Goal: Task Accomplishment & Management: Manage account settings

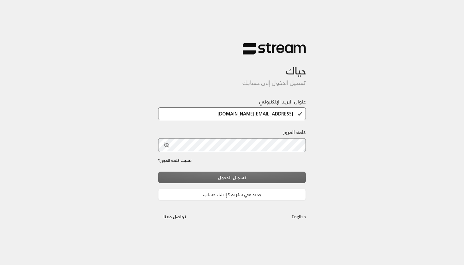
click at [187, 179] on div "تسجيل الدخول جديد في ستريم؟ إنشاء حساب" at bounding box center [232, 186] width 148 height 29
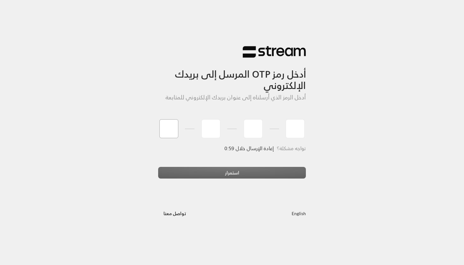
click at [169, 138] on input "tel" at bounding box center [168, 128] width 19 height 19
paste input "0"
type input "0"
type input "8"
type input "1"
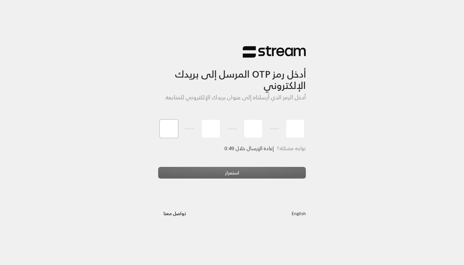
type input "7"
click at [221, 173] on div "استمرار" at bounding box center [232, 175] width 148 height 17
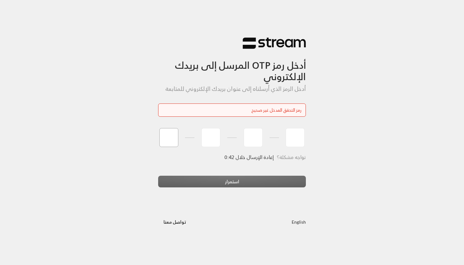
click at [167, 138] on input "tel" at bounding box center [168, 137] width 19 height 19
type input "4"
type input "2"
type input "1"
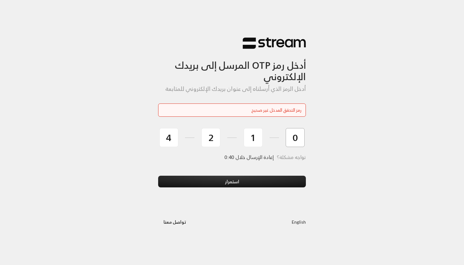
type input "0"
click at [232, 181] on button "استمرار" at bounding box center [232, 182] width 148 height 12
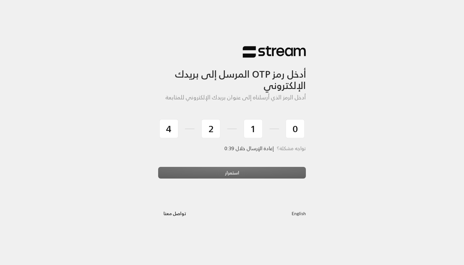
click at [169, 168] on div "استمرار" at bounding box center [232, 175] width 148 height 17
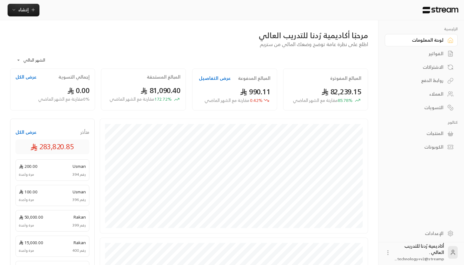
click at [432, 229] on link "الإعدادات" at bounding box center [421, 233] width 73 height 12
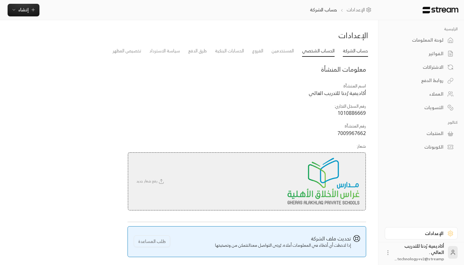
click at [326, 46] on link "الحساب الشخصي" at bounding box center [318, 50] width 32 height 11
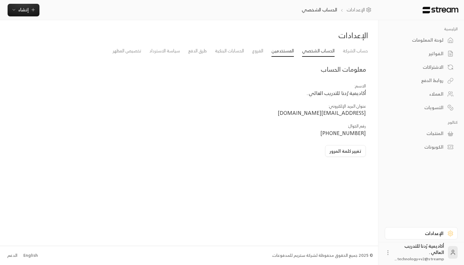
click at [282, 53] on link "المستخدمين" at bounding box center [282, 50] width 22 height 11
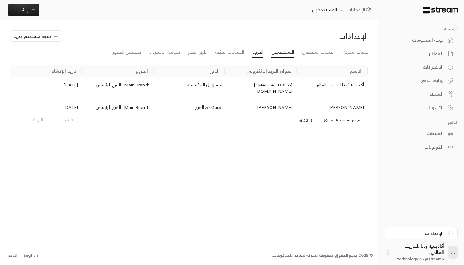
click at [253, 52] on link "الفروع" at bounding box center [257, 52] width 11 height 11
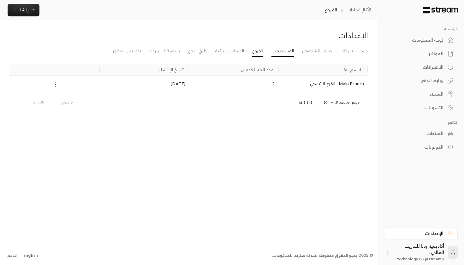
click at [277, 47] on link "المستخدمين" at bounding box center [282, 50] width 22 height 11
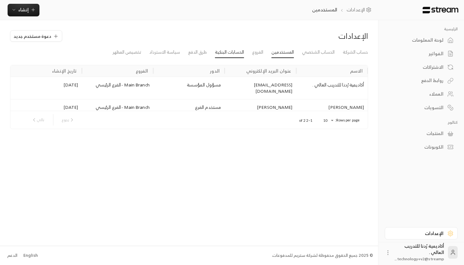
click at [243, 51] on link "الحسابات البنكية" at bounding box center [229, 52] width 29 height 11
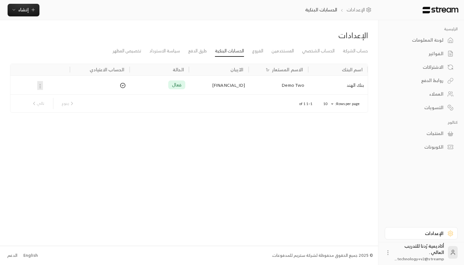
click at [194, 58] on div "اسم البنك الاسم المستعار الآيبان الحالة الحساب الاعتيادي بنك الهند Demo Two SA9…" at bounding box center [189, 87] width 358 height 59
click at [194, 53] on link "طرق الدفع" at bounding box center [197, 50] width 19 height 11
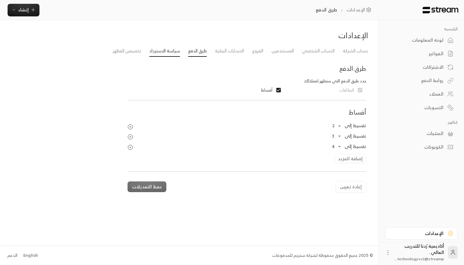
click at [173, 53] on link "سياسة الاسترداد" at bounding box center [164, 50] width 31 height 11
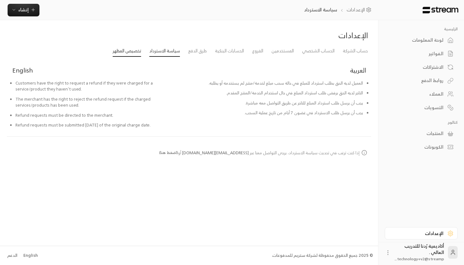
click at [139, 52] on link "تخصيص المظهر" at bounding box center [127, 50] width 28 height 11
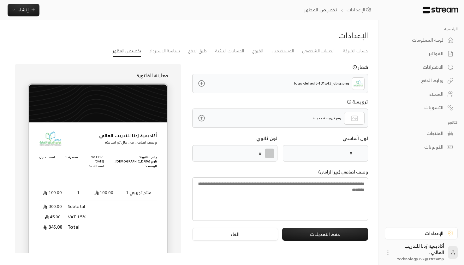
type input "******"
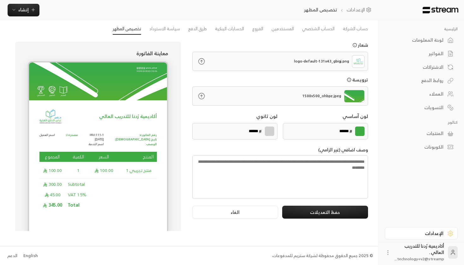
scroll to position [22, 0]
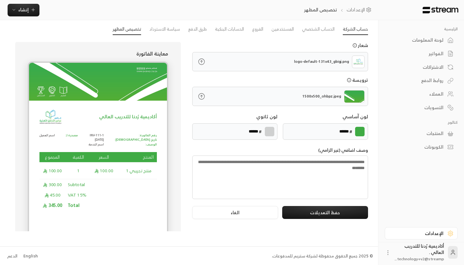
click at [356, 27] on link "حساب الشركة" at bounding box center [355, 29] width 25 height 11
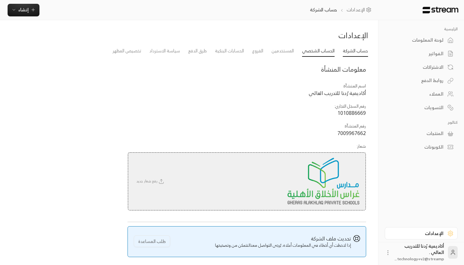
click at [328, 49] on link "الحساب الشخصي" at bounding box center [318, 50] width 32 height 11
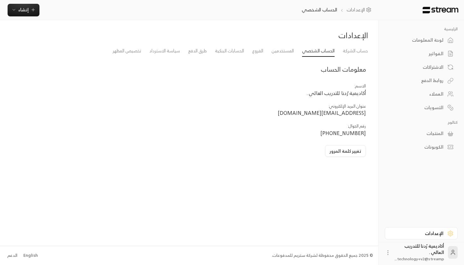
click at [439, 43] on div "لوحة المعلومات" at bounding box center [417, 40] width 51 height 6
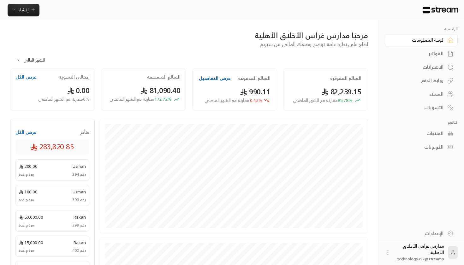
click at [445, 93] on link "العملاء" at bounding box center [421, 94] width 73 height 12
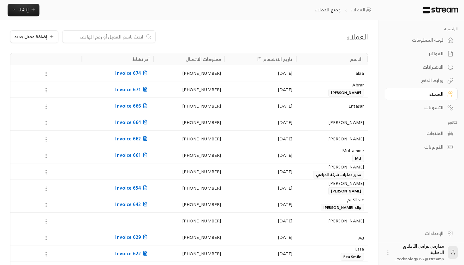
click at [435, 45] on link "لوحة المعلومات" at bounding box center [421, 40] width 73 height 12
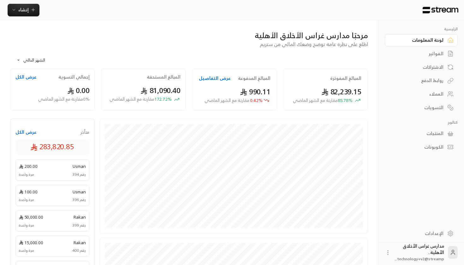
click at [430, 235] on div "الإعدادات" at bounding box center [417, 233] width 51 height 6
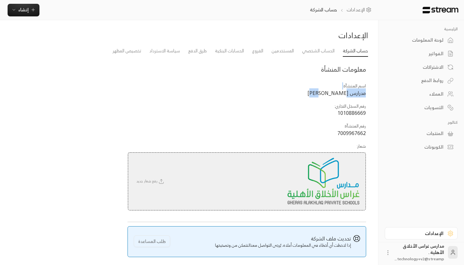
drag, startPoint x: 335, startPoint y: 93, endPoint x: 338, endPoint y: 87, distance: 7.1
click at [338, 87] on td "اسم المنشآة : مدرارس غراس الأخلاق الأهلية" at bounding box center [246, 90] width 239 height 20
click at [327, 88] on span "مدرارس غراس الأخلاق الأهلية" at bounding box center [336, 92] width 58 height 9
drag, startPoint x: 317, startPoint y: 89, endPoint x: 360, endPoint y: 90, distance: 43.2
click at [360, 90] on span "مدرارس غراس الأخلاق الأهلية" at bounding box center [336, 92] width 58 height 9
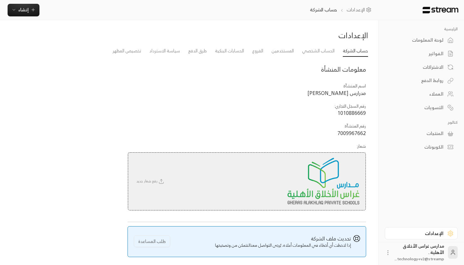
click at [356, 96] on span "مدرارس غراس الأخلاق الأهلية" at bounding box center [336, 92] width 58 height 9
drag, startPoint x: 308, startPoint y: 93, endPoint x: 393, endPoint y: 97, distance: 84.6
click at [378, 97] on div "الرئيسية لوحة المعلومات الفواتير الاشتراكات روابط الدفع العملاء التسويات كتالوج…" at bounding box center [189, 145] width 378 height 291
click at [324, 90] on span "مدرارس غراس الأخلاق الأهلية" at bounding box center [336, 92] width 58 height 9
drag, startPoint x: 306, startPoint y: 94, endPoint x: 351, endPoint y: 91, distance: 44.9
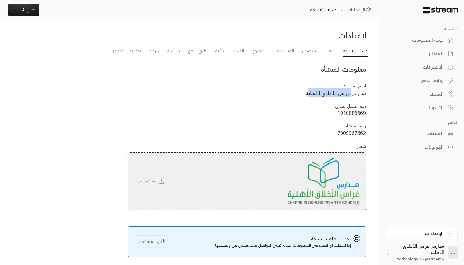
click at [351, 91] on span "مدارس غراس الأخلاق الأهلية" at bounding box center [335, 92] width 60 height 9
click at [333, 53] on link "الحساب الشخصي" at bounding box center [318, 50] width 32 height 11
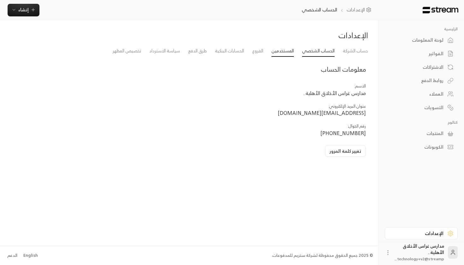
click at [283, 52] on link "المستخدمين" at bounding box center [282, 50] width 22 height 11
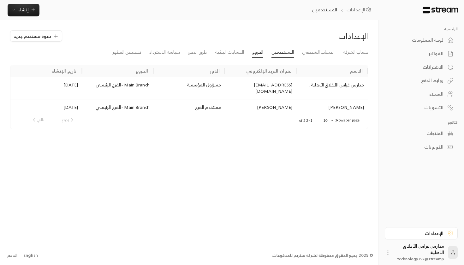
click at [255, 55] on link "الفروع" at bounding box center [257, 52] width 11 height 11
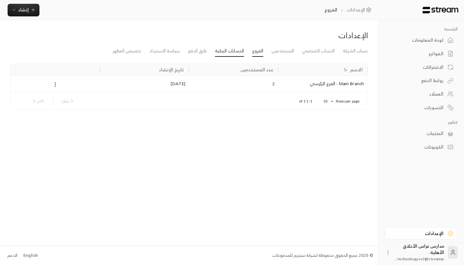
click at [227, 50] on link "الحسابات البنكية" at bounding box center [229, 50] width 29 height 11
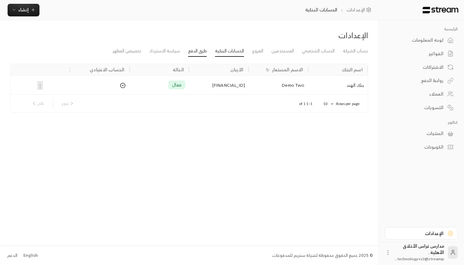
click at [192, 53] on link "طرق الدفع" at bounding box center [197, 50] width 19 height 11
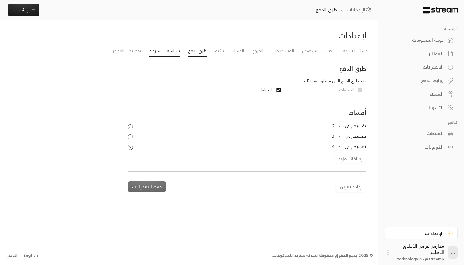
click at [162, 55] on link "سياسة الاسترداد" at bounding box center [164, 50] width 31 height 11
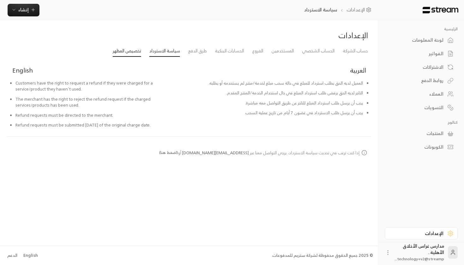
click at [128, 51] on link "تخصيص المظهر" at bounding box center [127, 50] width 28 height 11
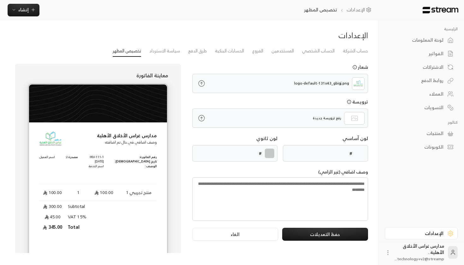
type input "******"
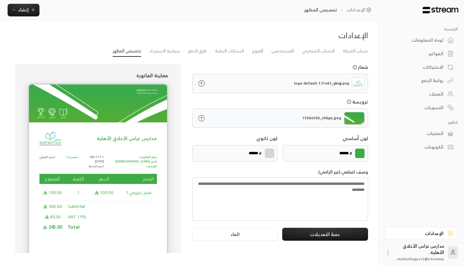
click at [423, 39] on div "لوحة المعلومات" at bounding box center [417, 40] width 51 height 6
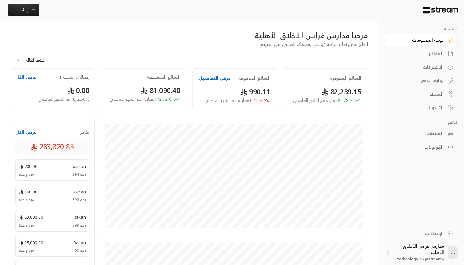
click at [203, 35] on div "مرحبًا مدارس غراس الأخلاق الأهلية" at bounding box center [189, 35] width 358 height 10
click at [19, 11] on span "إنشاء" at bounding box center [23, 10] width 10 height 8
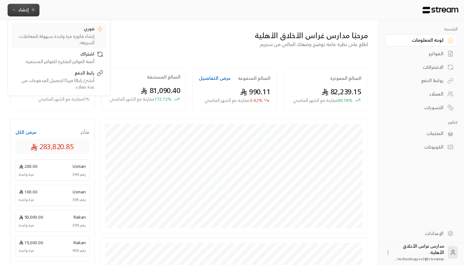
click at [53, 42] on div "إنشاء فاتورة مرة واحدة بسهولة للمعاملات السريعة." at bounding box center [55, 39] width 80 height 13
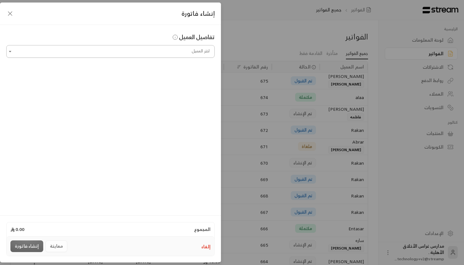
click at [155, 50] on input "اختر العميل" at bounding box center [110, 51] width 208 height 11
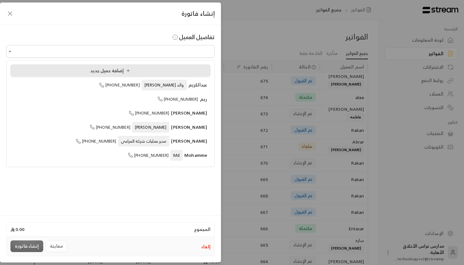
click at [137, 67] on li "إضافة عميل جديد" at bounding box center [110, 70] width 200 height 13
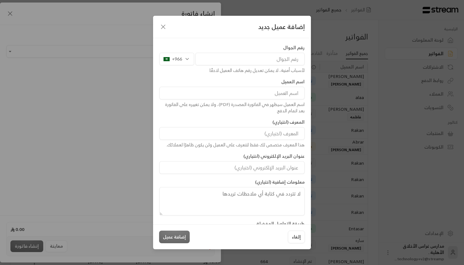
click at [235, 41] on div "رقم الجوال +966 لأسباب أمنية، لا يمكن تعديل رقم هاتف العميل لاحقًا. اسم العميل …" at bounding box center [232, 131] width 158 height 186
click at [237, 57] on input "tel" at bounding box center [249, 59] width 109 height 13
click at [233, 57] on input "tel" at bounding box center [249, 59] width 109 height 13
click at [169, 24] on div "إضافة عميل جديد" at bounding box center [232, 27] width 158 height 22
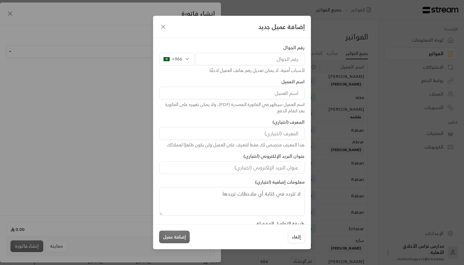
click at [162, 28] on icon "button" at bounding box center [163, 27] width 8 height 8
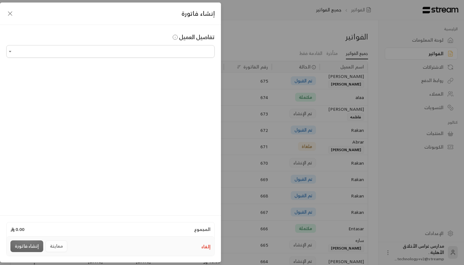
click at [8, 13] on icon "button" at bounding box center [10, 14] width 8 height 8
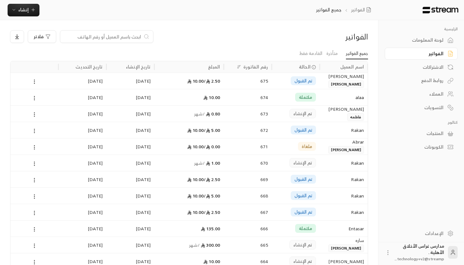
click at [439, 41] on div "لوحة المعلومات" at bounding box center [417, 40] width 51 height 6
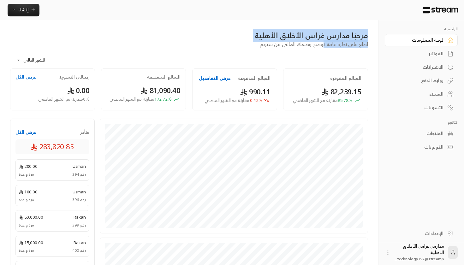
drag, startPoint x: 249, startPoint y: 25, endPoint x: 323, endPoint y: 48, distance: 77.5
click at [323, 48] on div "**********" at bounding box center [189, 224] width 378 height 408
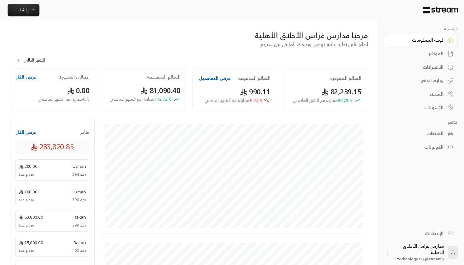
drag, startPoint x: 321, startPoint y: 46, endPoint x: 316, endPoint y: 30, distance: 16.8
click at [321, 44] on span "اطلع على نظرة عامة توضح وضعك المالي من ستريم" at bounding box center [314, 44] width 108 height 9
drag, startPoint x: 259, startPoint y: 38, endPoint x: 339, endPoint y: 37, distance: 80.1
click at [340, 38] on div "مرحبًا مدارس غراس الأخلاق الأهلية" at bounding box center [189, 35] width 358 height 10
drag, startPoint x: 313, startPoint y: 79, endPoint x: 362, endPoint y: 85, distance: 49.3
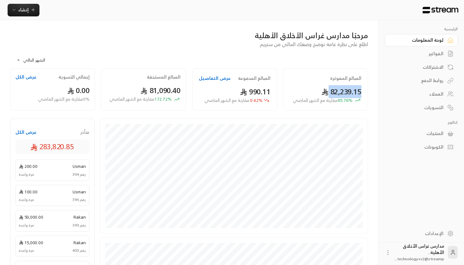
click at [362, 85] on div "المبالغ المفوترة 82,239.15 85.78 % مقارنة مع الشهر الماضي" at bounding box center [325, 89] width 85 height 42
drag, startPoint x: 235, startPoint y: 87, endPoint x: 259, endPoint y: 86, distance: 24.0
click at [260, 87] on div "990.11 0.42 % مقارنة مع الشهر الماضي" at bounding box center [235, 94] width 72 height 17
click at [154, 78] on h2 "المبالغ المستحقة" at bounding box center [164, 77] width 34 height 6
drag, startPoint x: 143, startPoint y: 89, endPoint x: 161, endPoint y: 89, distance: 18.6
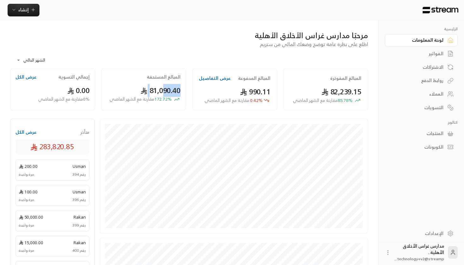
click at [161, 89] on span "81,090.40" at bounding box center [160, 90] width 40 height 13
drag, startPoint x: 76, startPoint y: 85, endPoint x: 93, endPoint y: 85, distance: 17.0
click at [93, 85] on div "إجمالي التسوية عرض الكل 0.00 0 % مقارنة مع الشهر الماضي" at bounding box center [52, 89] width 85 height 42
click at [74, 139] on div "283,820.85" at bounding box center [52, 146] width 74 height 15
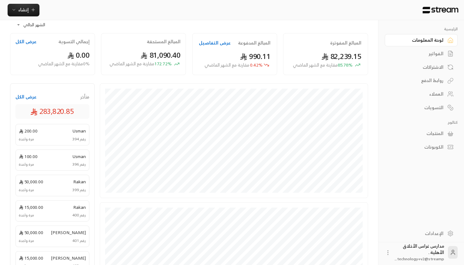
scroll to position [35, 0]
drag, startPoint x: 95, startPoint y: 114, endPoint x: 5, endPoint y: 118, distance: 89.7
click at [5, 118] on div "**********" at bounding box center [189, 189] width 378 height 408
drag, startPoint x: 66, startPoint y: 112, endPoint x: 47, endPoint y: 111, distance: 19.0
click at [47, 111] on span "283,820.85" at bounding box center [52, 111] width 44 height 11
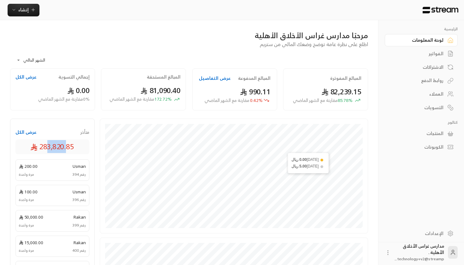
scroll to position [0, 0]
click at [26, 7] on span "إنشاء" at bounding box center [23, 10] width 10 height 8
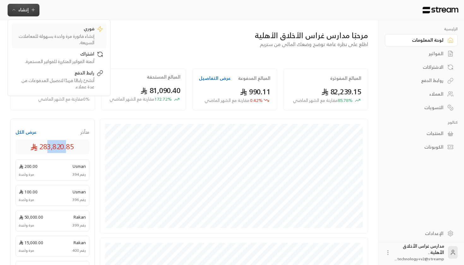
click at [64, 44] on div "إنشاء فاتورة مرة واحدة بسهولة للمعاملات السريعة." at bounding box center [55, 39] width 80 height 13
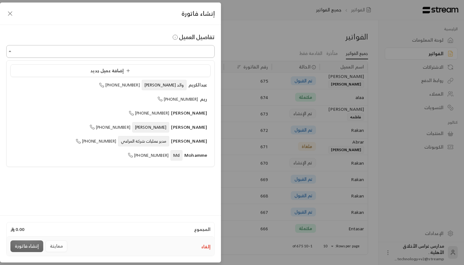
click at [177, 49] on input "اختر العميل" at bounding box center [110, 51] width 208 height 11
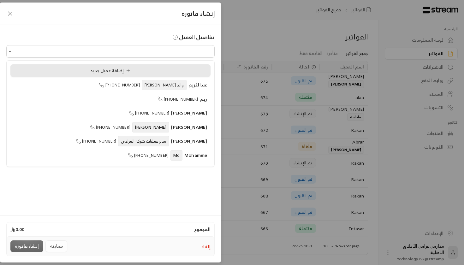
click at [145, 70] on div "إضافة عميل جديد" at bounding box center [110, 71] width 193 height 7
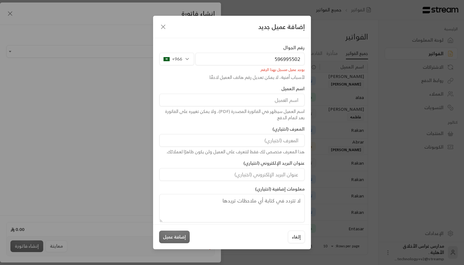
type input "596995502"
click at [279, 41] on div "رقم الجوال +966 596995502 يوجد عميل مسجل بهذا الرقم لأسباب أمنية، لا يمكن تعديل…" at bounding box center [232, 131] width 158 height 186
type input "l"
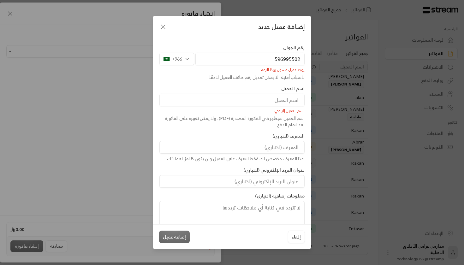
type input "ن"
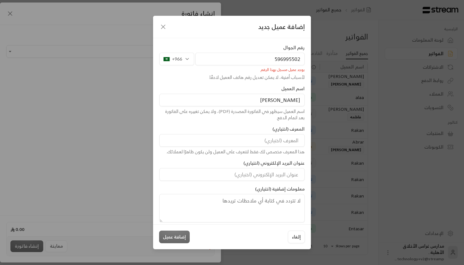
type input "محمذ"
click at [275, 137] on input at bounding box center [231, 140] width 145 height 13
type input "س"
type input "ابو سالم"
click at [267, 160] on label "عنوان البريد الإلكتروني (اختياري)" at bounding box center [273, 163] width 61 height 6
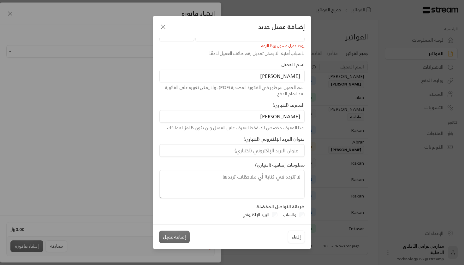
scroll to position [24, 0]
click at [302, 213] on div "واتساب" at bounding box center [292, 215] width 24 height 6
click at [304, 215] on div "واتساب" at bounding box center [292, 215] width 24 height 6
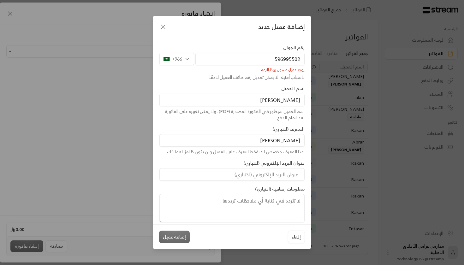
scroll to position [0, 0]
click at [263, 58] on input "596995502" at bounding box center [249, 59] width 109 height 13
click at [291, 69] on div "يوجد عميل مسجل بهذا الرقم" at bounding box center [231, 68] width 145 height 7
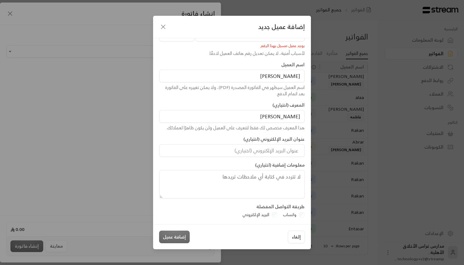
scroll to position [24, 0]
click at [290, 233] on button "إلغاء" at bounding box center [296, 237] width 17 height 13
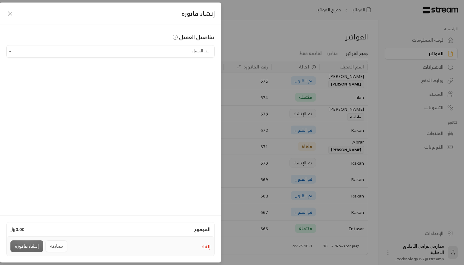
scroll to position [17, 0]
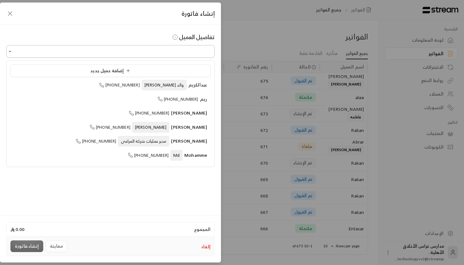
click at [164, 51] on input "اختر العميل" at bounding box center [110, 51] width 208 height 11
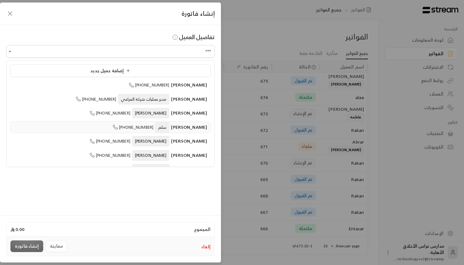
click at [162, 123] on li "محمد سلم +966596995502" at bounding box center [110, 127] width 200 height 12
type input "**********"
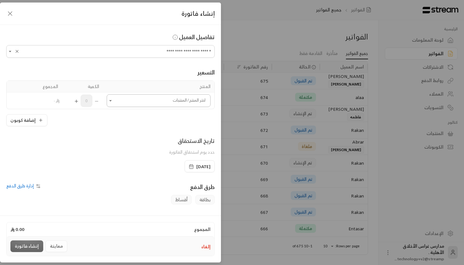
click at [159, 99] on input "اختر العميل" at bounding box center [159, 100] width 104 height 11
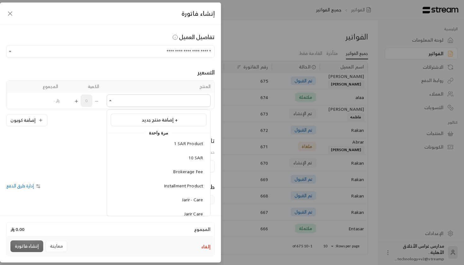
scroll to position [0, 0]
click at [166, 122] on span "إضافة منتج جديد +" at bounding box center [160, 120] width 36 height 8
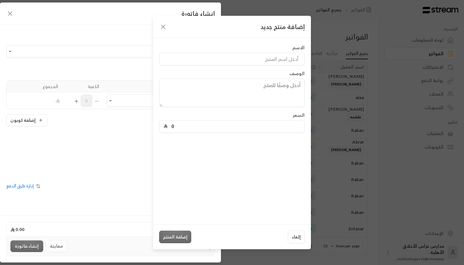
click at [163, 23] on icon "button" at bounding box center [163, 27] width 8 height 8
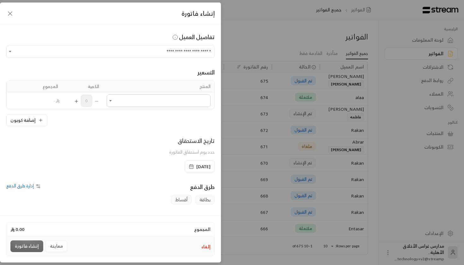
scroll to position [23, 0]
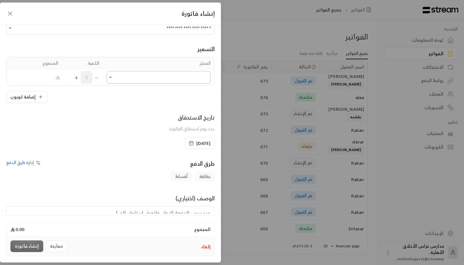
click at [144, 82] on input "اختر العميل" at bounding box center [159, 77] width 104 height 11
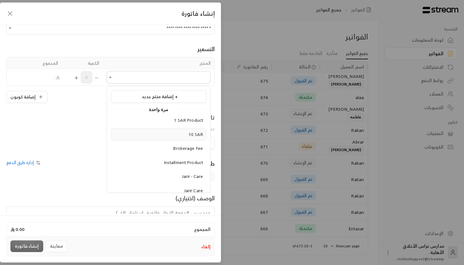
click at [156, 134] on div "10 SAR" at bounding box center [158, 134] width 89 height 7
type input "******"
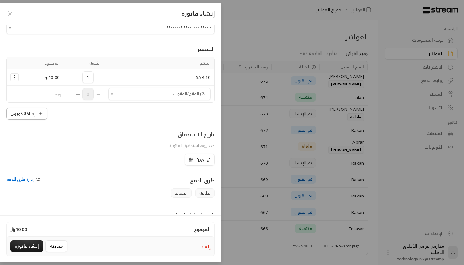
click at [39, 119] on button "إضافة كوبون" at bounding box center [26, 114] width 41 height 12
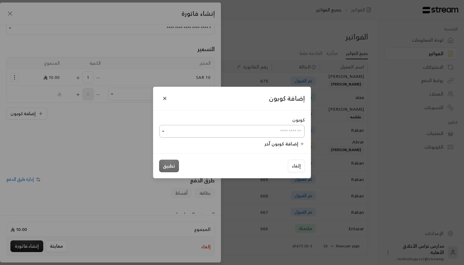
click at [217, 133] on input "اختر العميل" at bounding box center [231, 131] width 145 height 11
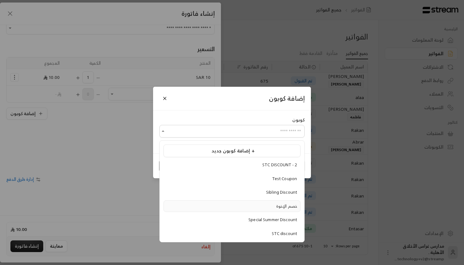
click at [261, 207] on div "خصم الإخوة" at bounding box center [232, 206] width 130 height 6
type input "**********"
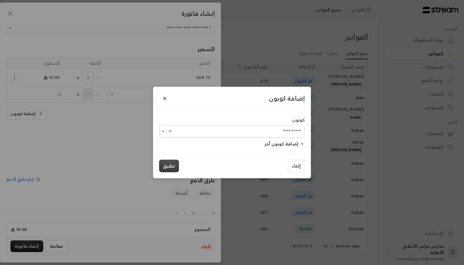
click at [163, 168] on button "تطبيق" at bounding box center [169, 166] width 20 height 13
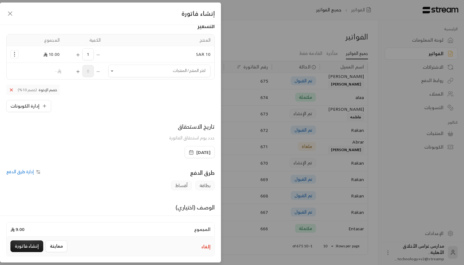
scroll to position [53, 0]
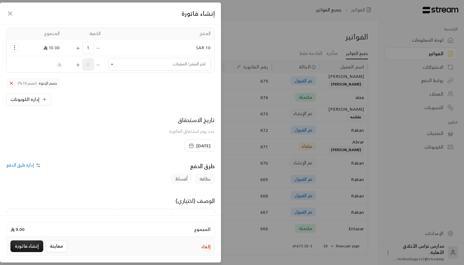
click at [196, 149] on span "21/08/2025" at bounding box center [203, 146] width 14 height 6
click at [105, 175] on div "بطاقة أقساط" at bounding box center [110, 178] width 215 height 9
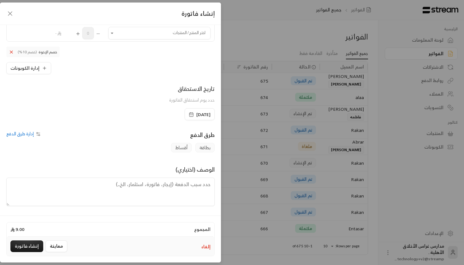
scroll to position [84, 0]
click at [22, 131] on span "إدارة طرق الدفع" at bounding box center [19, 134] width 27 height 8
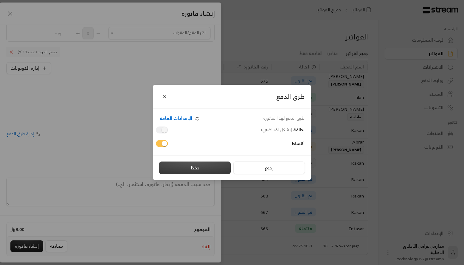
click at [209, 168] on button "حفظ" at bounding box center [195, 168] width 72 height 13
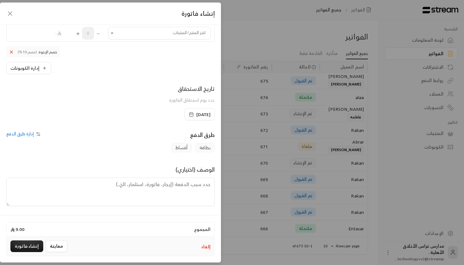
click at [195, 192] on textarea at bounding box center [110, 192] width 208 height 28
drag, startPoint x: 173, startPoint y: 167, endPoint x: 204, endPoint y: 165, distance: 31.6
click at [204, 166] on div "الوصف (اختياري)" at bounding box center [110, 185] width 215 height 41
click at [204, 165] on span "الوصف (اختياري)" at bounding box center [194, 169] width 39 height 10
click at [21, 248] on button "إنشاء فاتورة" at bounding box center [26, 246] width 33 height 12
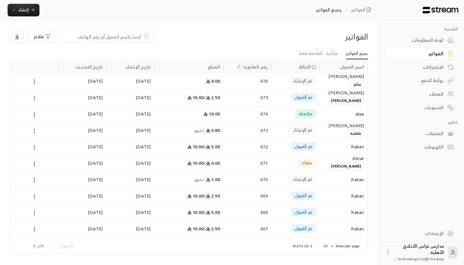
click at [312, 65] on circle at bounding box center [314, 67] width 4 height 4
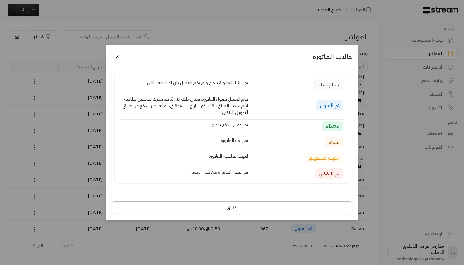
click at [264, 207] on button "إغلاق" at bounding box center [232, 207] width 240 height 13
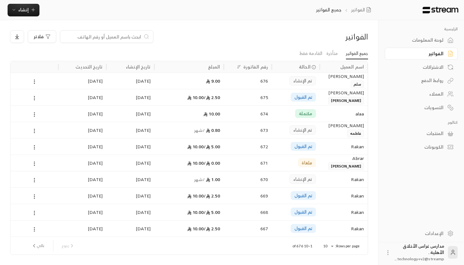
click at [188, 76] on div "9.00" at bounding box center [189, 81] width 62 height 16
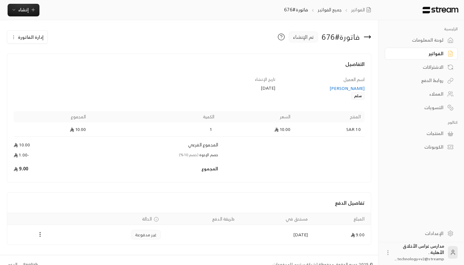
click at [370, 36] on icon at bounding box center [367, 37] width 8 height 8
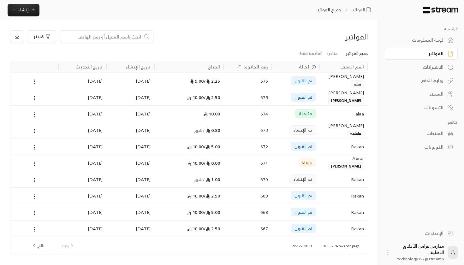
click at [186, 80] on div "2.25 / 9.00" at bounding box center [189, 81] width 62 height 16
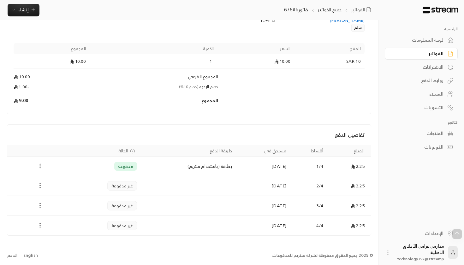
scroll to position [68, 0]
click at [42, 165] on icon "Payments" at bounding box center [40, 166] width 6 height 6
click at [251, 181] on div at bounding box center [232, 132] width 464 height 265
click at [40, 184] on circle "Payments" at bounding box center [40, 184] width 1 height 1
click at [66, 200] on li "تغيير الحالة الى مدفوعة" at bounding box center [62, 202] width 46 height 11
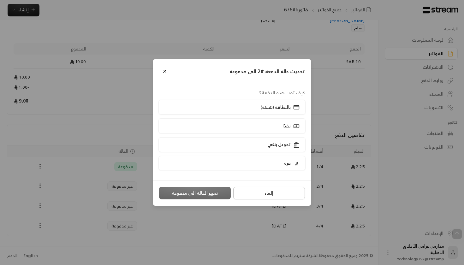
click at [264, 192] on button "إلغاء" at bounding box center [269, 193] width 72 height 13
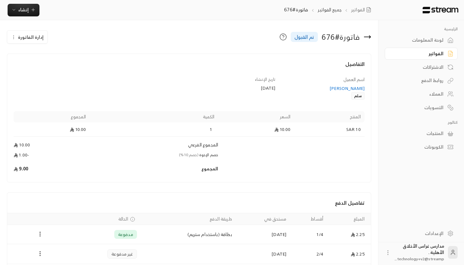
scroll to position [0, 0]
click at [24, 37] on span "إدارة الفاتورة" at bounding box center [31, 37] width 26 height 8
click at [153, 146] on td "المجموع الفرعي" at bounding box center [154, 144] width 128 height 15
click at [31, 32] on button "إدارة الفاتورة" at bounding box center [27, 37] width 40 height 13
click at [44, 57] on span "إلغاء" at bounding box center [43, 55] width 7 height 5
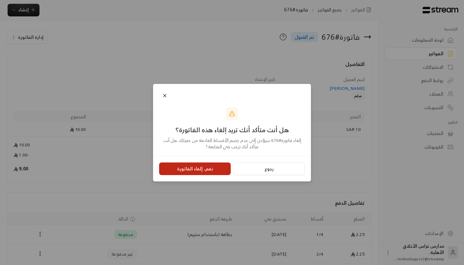
click at [197, 171] on button "نعم، إلغاء الفاتورة" at bounding box center [195, 168] width 72 height 13
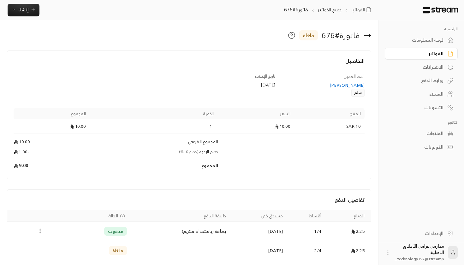
click at [369, 34] on icon at bounding box center [369, 35] width 1 height 3
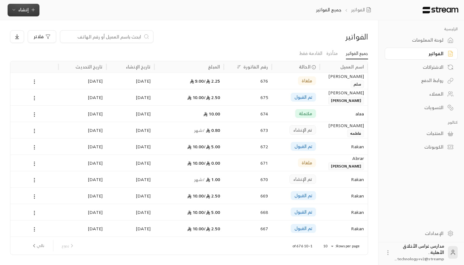
click at [21, 9] on span "إنشاء" at bounding box center [23, 10] width 10 height 8
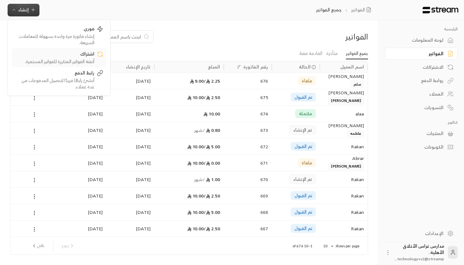
click at [74, 59] on div "أتمتة الفواتير المتكررة للفواتير المستمرة." at bounding box center [55, 61] width 80 height 6
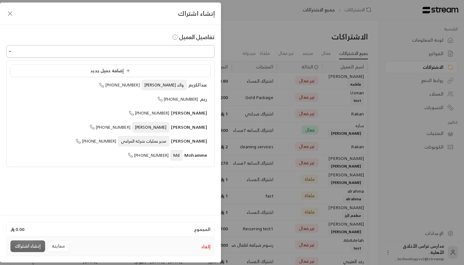
click at [125, 49] on input "اختر العميل" at bounding box center [110, 51] width 208 height 11
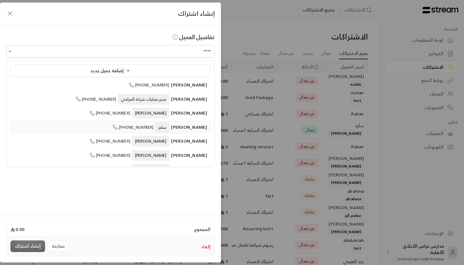
click at [153, 124] on span "+966596995502" at bounding box center [133, 127] width 41 height 7
type input "**********"
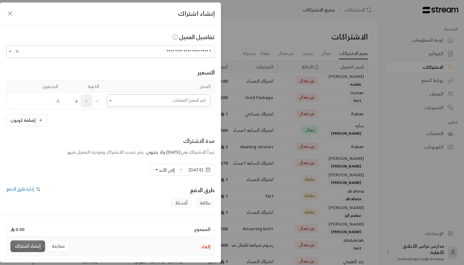
click at [153, 103] on input "اختر العميل" at bounding box center [159, 100] width 104 height 11
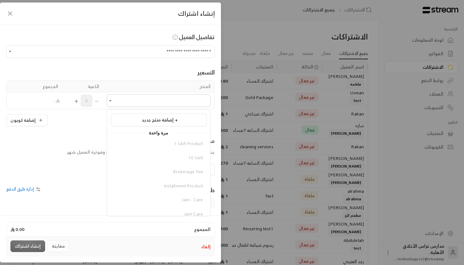
scroll to position [0, 0]
drag, startPoint x: 188, startPoint y: 140, endPoint x: 186, endPoint y: 205, distance: 64.4
click at [186, 205] on div "1 SAR Product 10 SAR Brokerage Fee Installment Product Jarir - Care Jarir Care …" at bounding box center [158, 228] width 103 height 181
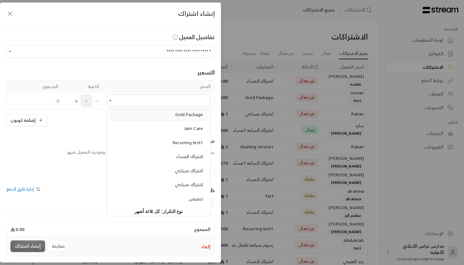
scroll to position [231, 0]
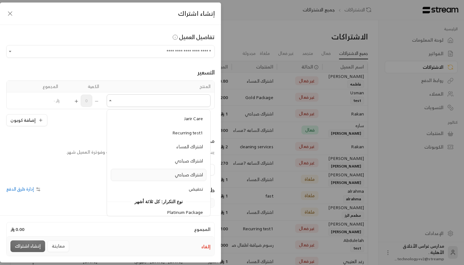
click at [165, 172] on div "اشتراك صباحي" at bounding box center [158, 175] width 89 height 7
type input "**********"
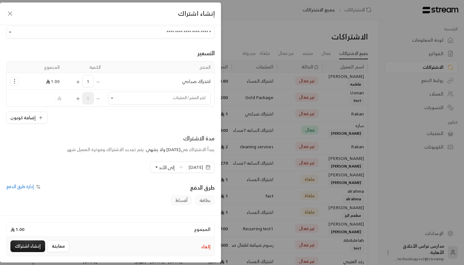
scroll to position [25, 0]
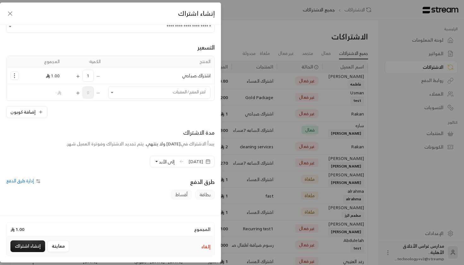
click at [188, 163] on span "21/08/2025" at bounding box center [195, 161] width 15 height 6
click at [99, 158] on div "مدة الاشتراك يبدأ الاشتراك في 21/08/2025 ولا ينتهي . يتم تجديد الاشتراك وفوترة …" at bounding box center [110, 147] width 215 height 39
click at [159, 163] on span "إلى الأبد" at bounding box center [167, 162] width 16 height 8
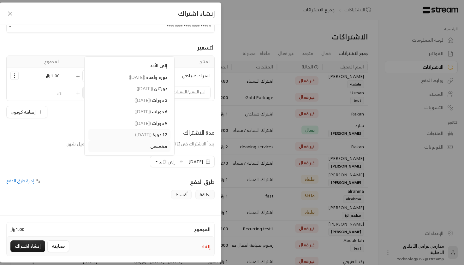
click at [135, 133] on span "( 21/08/2026 )" at bounding box center [143, 134] width 16 height 5
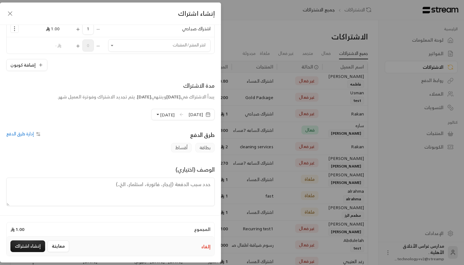
scroll to position [72, 0]
click at [21, 132] on span "إدارة طرق الدفع" at bounding box center [19, 134] width 27 height 8
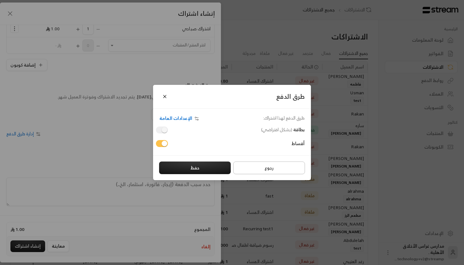
click at [263, 171] on button "رجوع" at bounding box center [269, 168] width 72 height 13
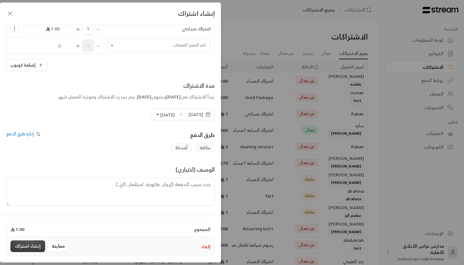
click at [21, 248] on button "إنشاء اشتراك" at bounding box center [27, 246] width 35 height 12
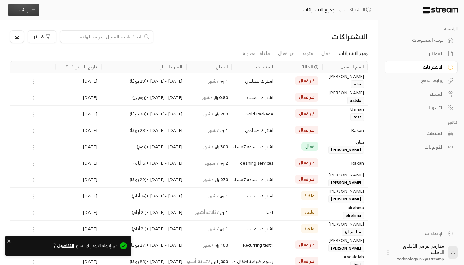
scroll to position [0, 0]
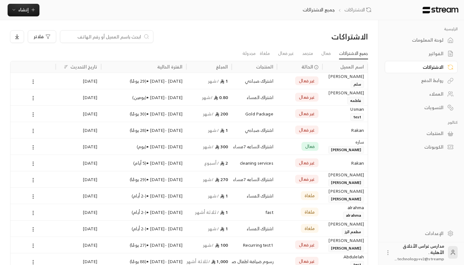
click at [158, 85] on div "21/08/2025 - 20/09/2025 • ( 29 يومًا )" at bounding box center [144, 81] width 78 height 16
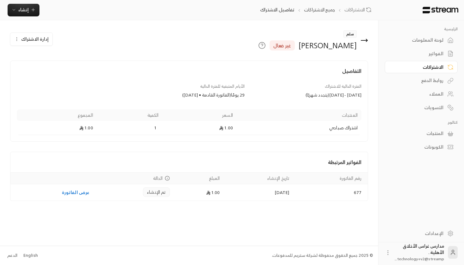
drag, startPoint x: 251, startPoint y: 93, endPoint x: 172, endPoint y: 92, distance: 79.8
click at [172, 92] on div "الفترة الحالية للاشتراك 21/08/2025 - 20/09/2025 ( يتجدد شهريًا ) الأيام المتبقي…" at bounding box center [189, 94] width 351 height 23
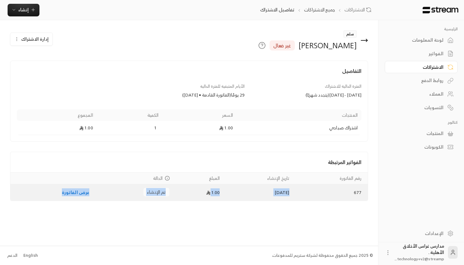
drag, startPoint x: 336, startPoint y: 191, endPoint x: 78, endPoint y: 197, distance: 258.2
click at [78, 197] on tr "677 21/08/2025 1.00 تم الإنشاء عرض الفاتورة" at bounding box center [188, 192] width 357 height 16
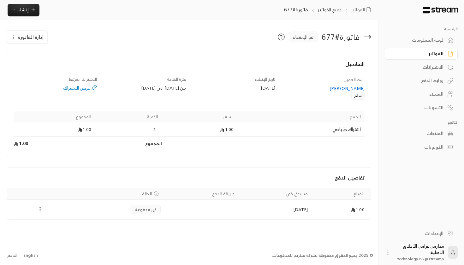
click at [365, 38] on icon at bounding box center [367, 37] width 8 height 8
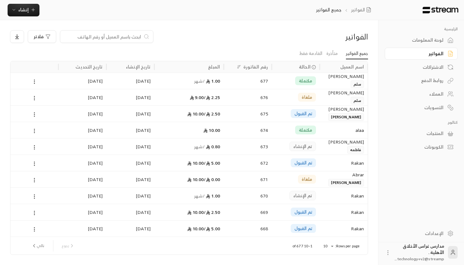
click at [236, 85] on div "677" at bounding box center [247, 81] width 40 height 16
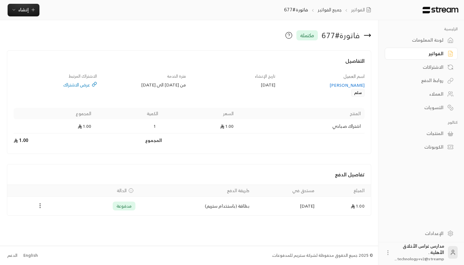
click at [39, 204] on icon "Payments" at bounding box center [40, 206] width 6 height 6
click at [53, 236] on li "استرداد" at bounding box center [54, 233] width 30 height 11
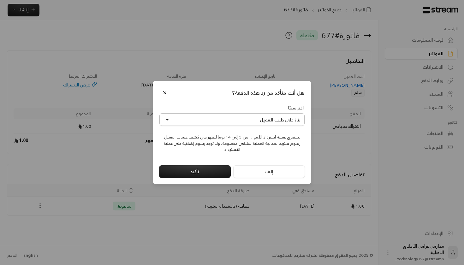
click at [238, 121] on button "بناءً على طلب العميل" at bounding box center [231, 119] width 145 height 13
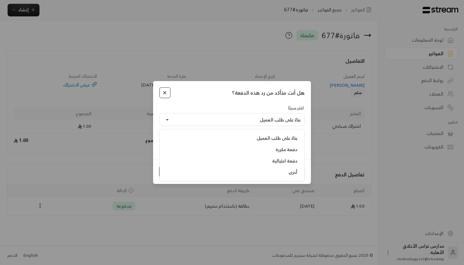
click at [163, 91] on button "Close" at bounding box center [164, 92] width 11 height 11
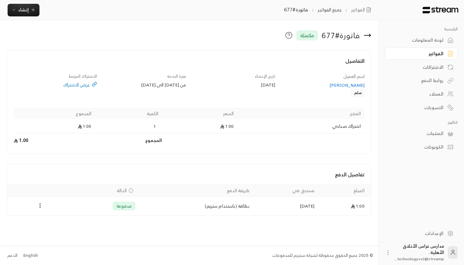
click at [42, 210] on td "Payments" at bounding box center [39, 206] width 65 height 19
click at [41, 205] on icon "Payments" at bounding box center [40, 206] width 6 height 6
click at [56, 231] on li "استرداد" at bounding box center [54, 233] width 30 height 11
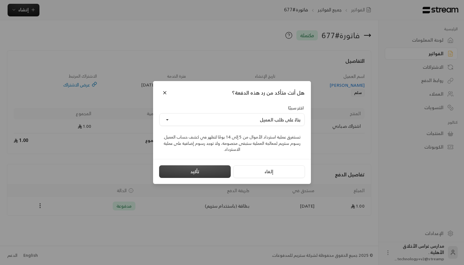
click at [200, 170] on button "تأكيد" at bounding box center [195, 171] width 72 height 13
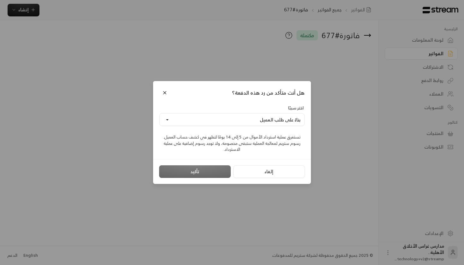
click at [198, 174] on div "تأكيد" at bounding box center [195, 171] width 72 height 13
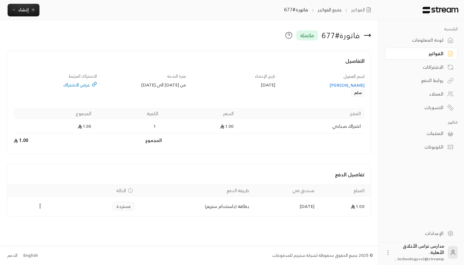
click at [428, 57] on link "الفواتير" at bounding box center [421, 54] width 73 height 12
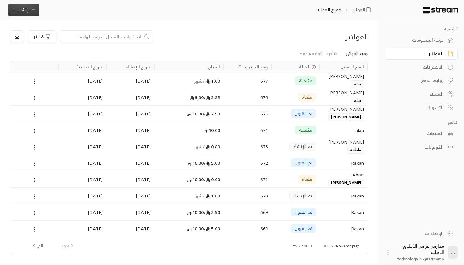
click at [18, 5] on button "إنشاء" at bounding box center [24, 10] width 32 height 13
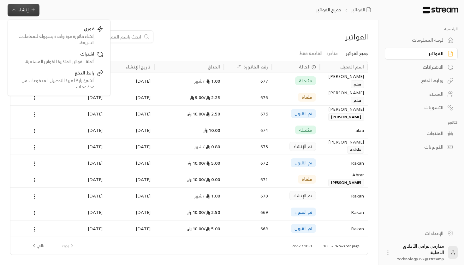
click at [421, 64] on div "الاشتراكات" at bounding box center [417, 67] width 51 height 6
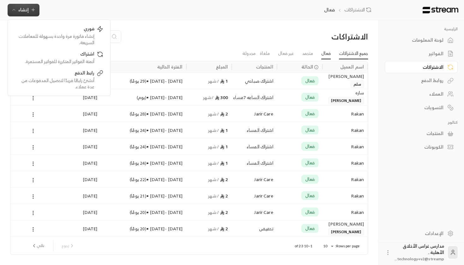
click at [349, 51] on link "جميع الاشتراكات" at bounding box center [353, 53] width 29 height 11
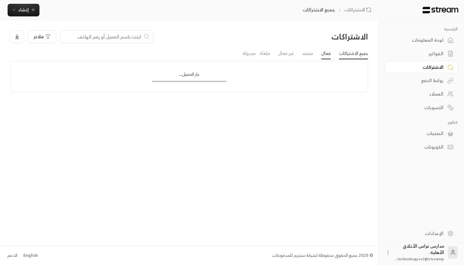
click at [323, 50] on link "فعال" at bounding box center [325, 53] width 9 height 11
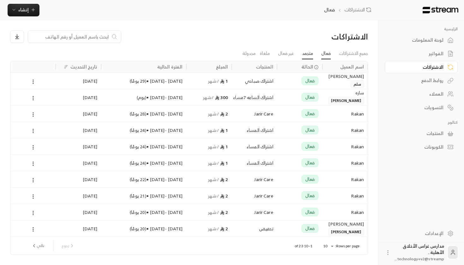
click at [307, 56] on link "متجمد" at bounding box center [307, 53] width 11 height 11
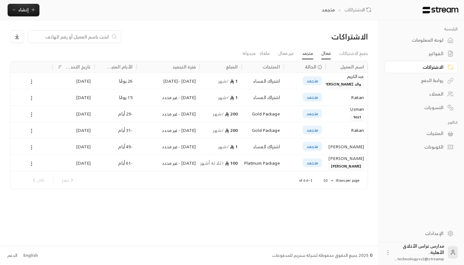
click at [326, 55] on link "فعال" at bounding box center [325, 53] width 9 height 11
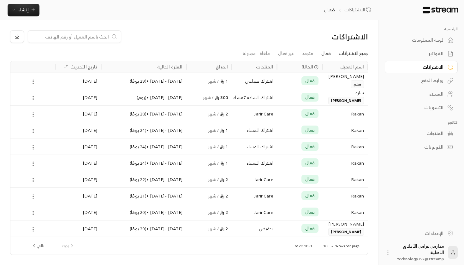
click at [351, 54] on link "جميع الاشتراكات" at bounding box center [353, 53] width 29 height 11
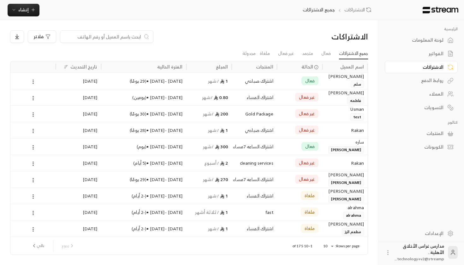
click at [32, 82] on icon at bounding box center [33, 82] width 6 height 6
click at [142, 81] on div at bounding box center [232, 132] width 464 height 265
click at [122, 77] on div "21/08/2025 - 20/09/2025 • ( 29 يومًا )" at bounding box center [144, 81] width 78 height 16
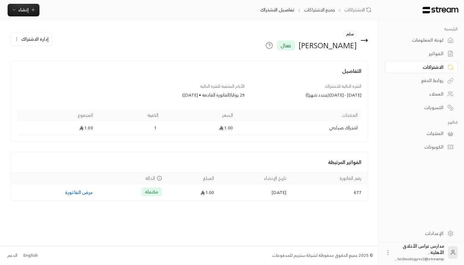
click at [39, 38] on span "إدارة الاشتراك" at bounding box center [34, 39] width 27 height 8
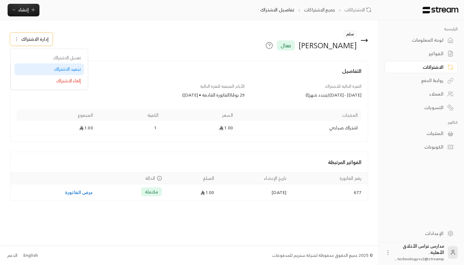
click at [69, 68] on span "تجميد الاشتراك" at bounding box center [67, 68] width 27 height 5
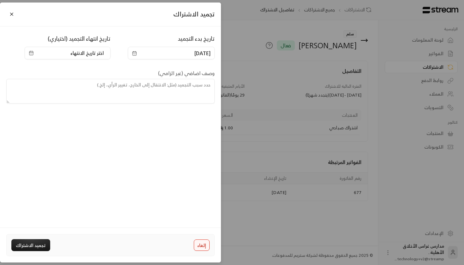
click at [201, 244] on button "إلغاء" at bounding box center [202, 244] width 16 height 11
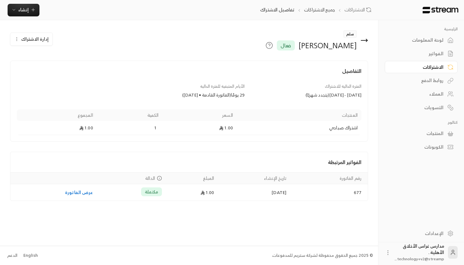
click at [32, 37] on span "إدارة الاشتراك" at bounding box center [34, 39] width 27 height 8
click at [56, 83] on div "إلغاء الاشتراك" at bounding box center [49, 81] width 63 height 7
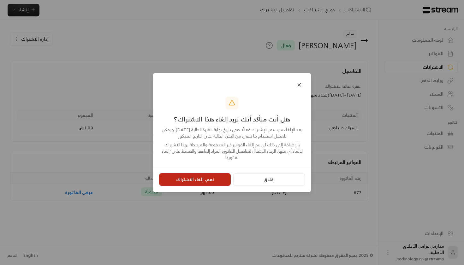
click at [203, 177] on button "نعم، إلغاء الاشتراك" at bounding box center [195, 179] width 72 height 13
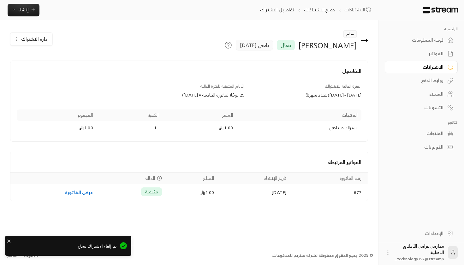
click at [433, 82] on div "روابط الدفع" at bounding box center [417, 80] width 51 height 6
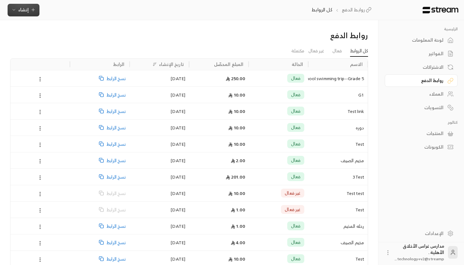
click at [22, 14] on span "إنشاء" at bounding box center [23, 10] width 10 height 8
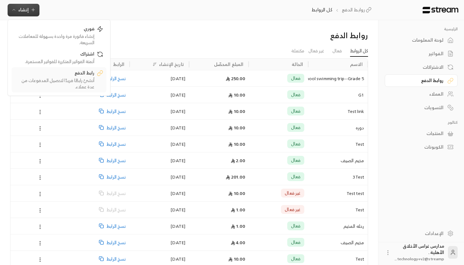
click at [76, 70] on div "رابط الدفع" at bounding box center [55, 74] width 80 height 8
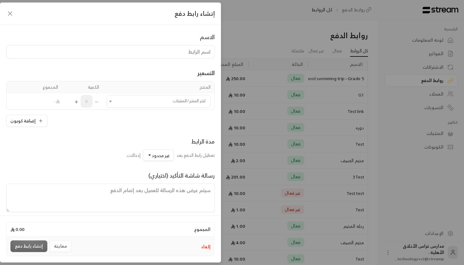
click at [151, 57] on input at bounding box center [110, 51] width 208 height 13
type input "رابط رحلة المخيم"
click at [170, 70] on div "التسعير" at bounding box center [110, 72] width 208 height 9
click at [143, 99] on input "اختر المنتج/المنتجات" at bounding box center [159, 101] width 104 height 11
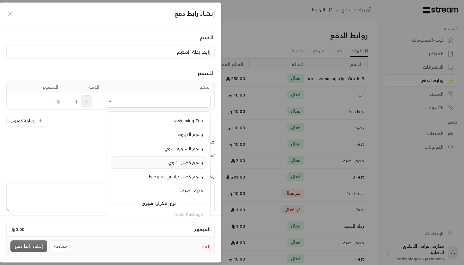
scroll to position [123, 0]
click at [171, 188] on div "مخيم الصيف" at bounding box center [158, 191] width 89 height 7
type input "**********"
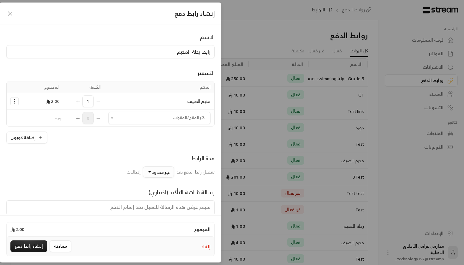
click at [161, 170] on span "غير محدود" at bounding box center [161, 172] width 18 height 8
click at [143, 99] on div "50" at bounding box center [129, 99] width 76 height 7
click at [144, 175] on span "إدخالات" at bounding box center [146, 172] width 14 height 8
click at [156, 175] on button "50" at bounding box center [165, 171] width 18 height 11
click at [182, 183] on div "رسالة شاشة التأكيد (اختياري)" at bounding box center [110, 203] width 208 height 51
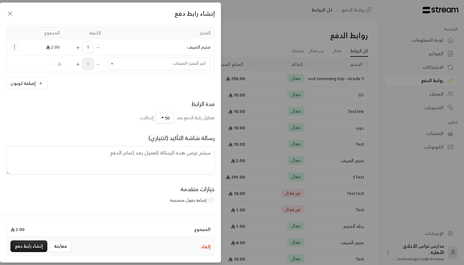
scroll to position [56, 0]
click at [186, 147] on textarea at bounding box center [110, 160] width 208 height 28
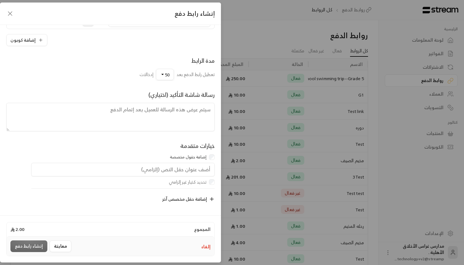
scroll to position [100, 0]
click at [166, 171] on input "text" at bounding box center [122, 170] width 183 height 14
click at [157, 169] on input "text" at bounding box center [122, 170] width 183 height 14
type input "رقم الهوية"
click at [149, 180] on div "تحديد كخيار غير إلزامي" at bounding box center [114, 182] width 201 height 6
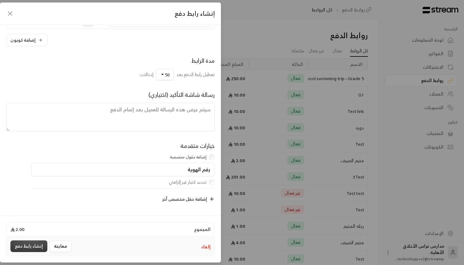
click at [22, 249] on button "إنشاء رابط دفع" at bounding box center [28, 246] width 37 height 12
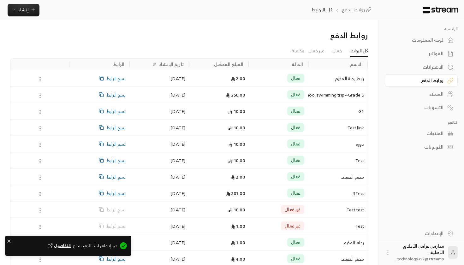
click at [342, 81] on div "رابط رحلة المخيم" at bounding box center [338, 78] width 52 height 16
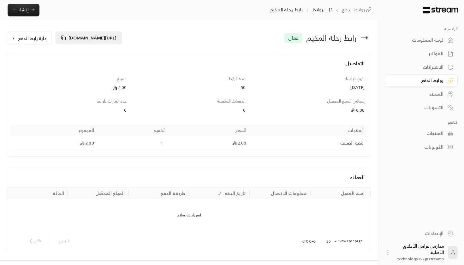
click at [64, 38] on rect at bounding box center [64, 38] width 3 height 3
click at [63, 36] on icon at bounding box center [63, 37] width 3 height 3
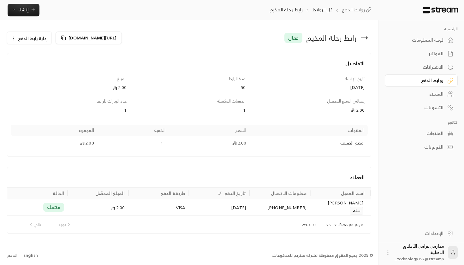
scroll to position [0, 0]
click at [58, 204] on span "مكتملة" at bounding box center [53, 207] width 13 height 6
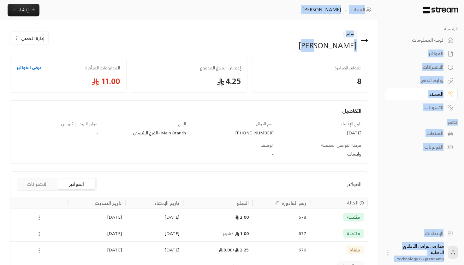
drag, startPoint x: 339, startPoint y: 40, endPoint x: 383, endPoint y: 41, distance: 44.5
click at [378, 42] on div "الرئيسية لوحة المعلومات الفواتير الاشتراكات روابط الدفع العملاء التسويات كتالوج…" at bounding box center [189, 193] width 378 height 387
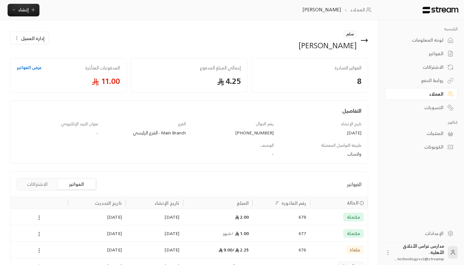
click at [308, 52] on div "سلم محمد إدارة العميل" at bounding box center [189, 44] width 364 height 28
drag, startPoint x: 325, startPoint y: 71, endPoint x: 361, endPoint y: 71, distance: 36.0
click at [361, 71] on div "الفواتير الصادرة 8" at bounding box center [309, 75] width 116 height 35
drag, startPoint x: 199, startPoint y: 71, endPoint x: 262, endPoint y: 71, distance: 63.1
click at [262, 71] on div "الفواتير الصادرة 8 إجمالي المبلغ المدفوع 4.25 المدفوعات المتأخرة عرض الفواتير 1…" at bounding box center [189, 73] width 362 height 39
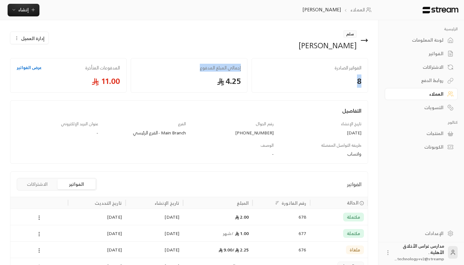
drag, startPoint x: 88, startPoint y: 65, endPoint x: 103, endPoint y: 65, distance: 14.5
click at [261, 130] on div "+966596995502" at bounding box center [232, 133] width 81 height 6
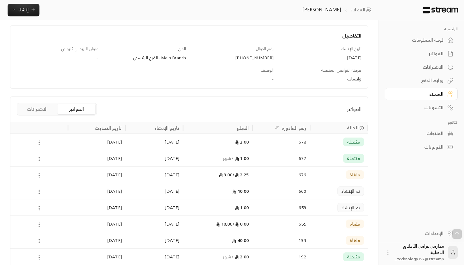
scroll to position [77, 0]
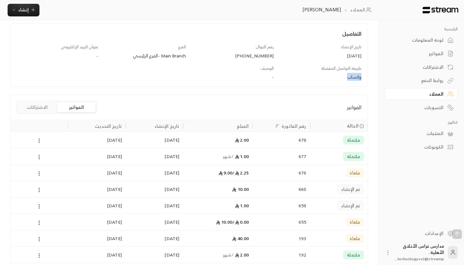
drag, startPoint x: 346, startPoint y: 76, endPoint x: 362, endPoint y: 76, distance: 15.1
click at [362, 76] on div "طريقة التواصل المفضلة واتساب" at bounding box center [321, 72] width 88 height 15
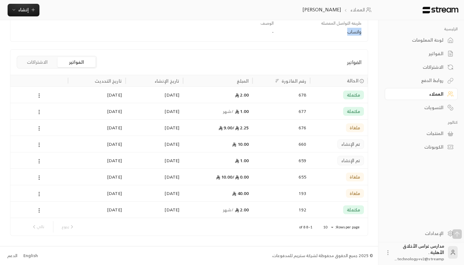
scroll to position [122, 0]
click at [41, 95] on icon at bounding box center [39, 96] width 6 height 6
click at [428, 87] on div at bounding box center [232, 132] width 464 height 265
click at [431, 45] on link "لوحة المعلومات" at bounding box center [421, 40] width 73 height 12
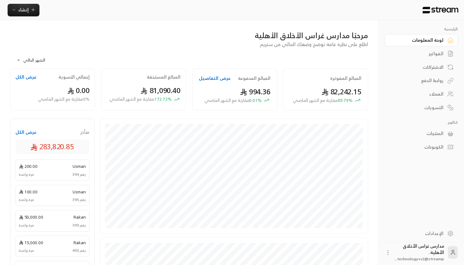
click at [431, 96] on div "العملاء" at bounding box center [417, 94] width 51 height 6
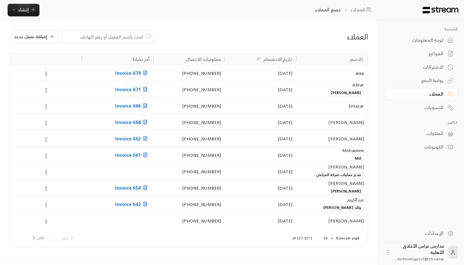
click at [433, 109] on div "التسويات" at bounding box center [417, 107] width 51 height 6
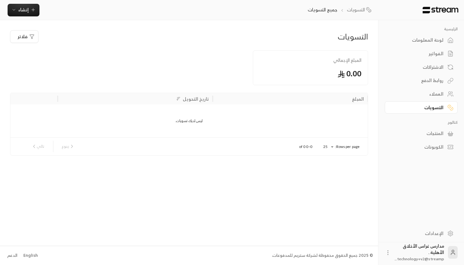
click at [437, 136] on div "المنتجات" at bounding box center [417, 133] width 51 height 6
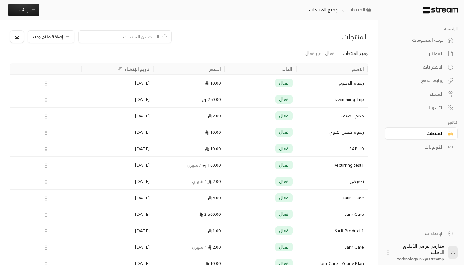
click at [440, 149] on div "الكوبونات" at bounding box center [417, 147] width 51 height 6
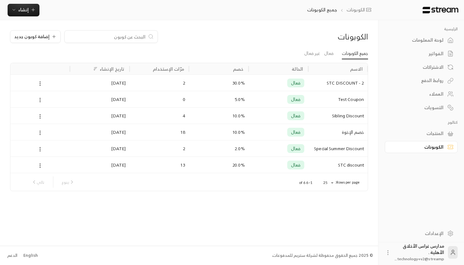
click at [425, 40] on div "لوحة المعلومات" at bounding box center [417, 40] width 51 height 6
